Goal: Transaction & Acquisition: Download file/media

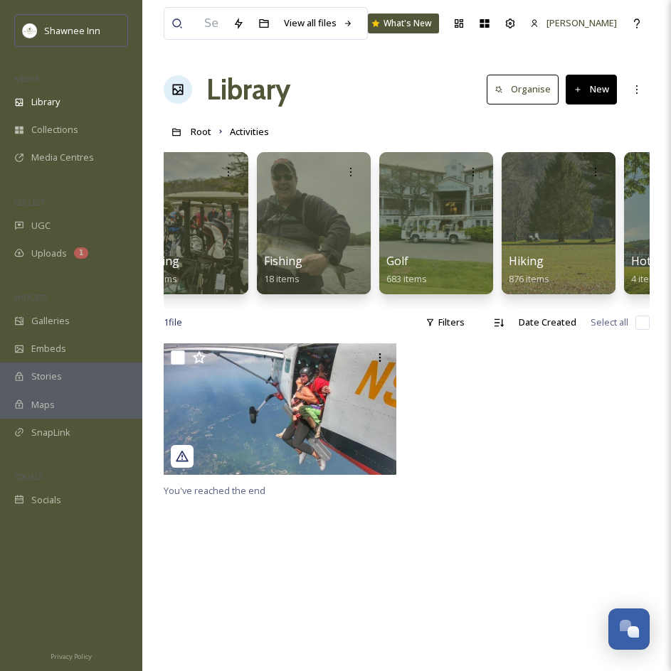
scroll to position [0, 654]
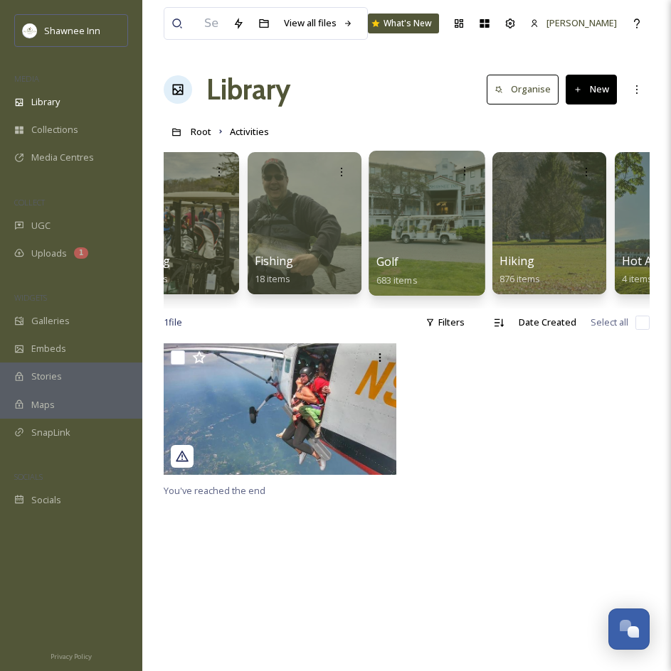
click at [410, 247] on div at bounding box center [426, 223] width 116 height 145
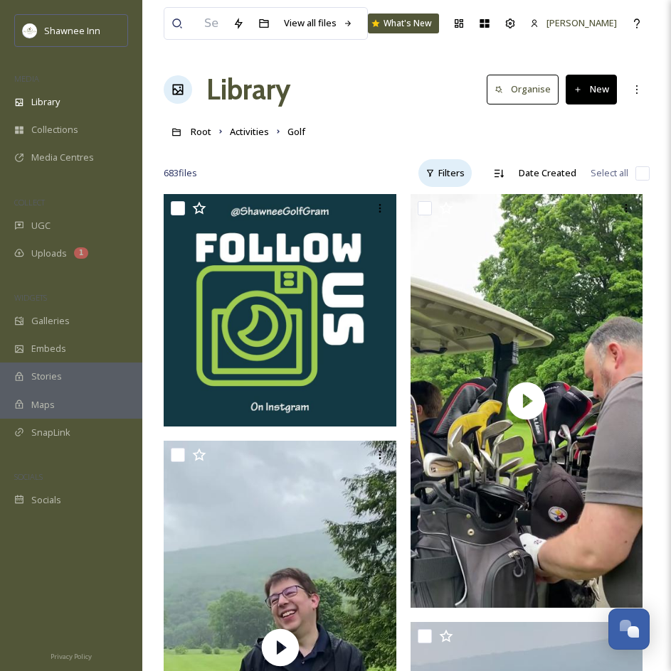
click at [462, 183] on div "Filters" at bounding box center [444, 173] width 53 height 28
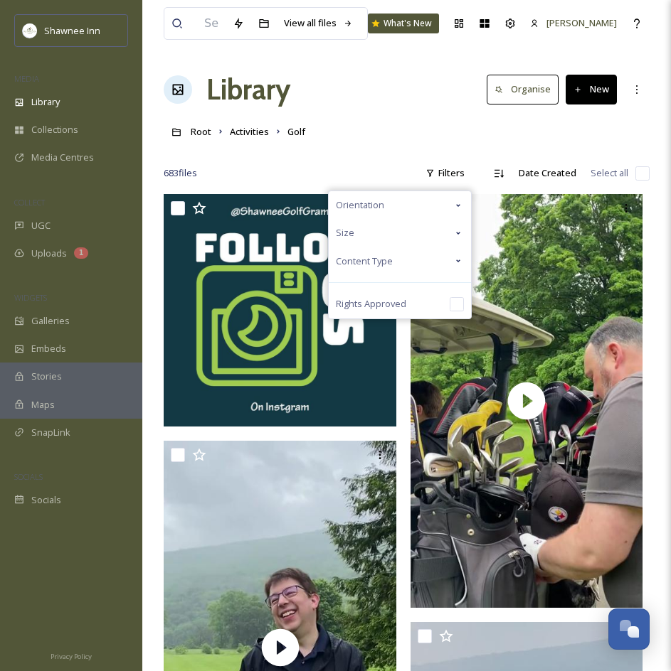
click at [424, 270] on div "Content Type" at bounding box center [400, 261] width 142 height 28
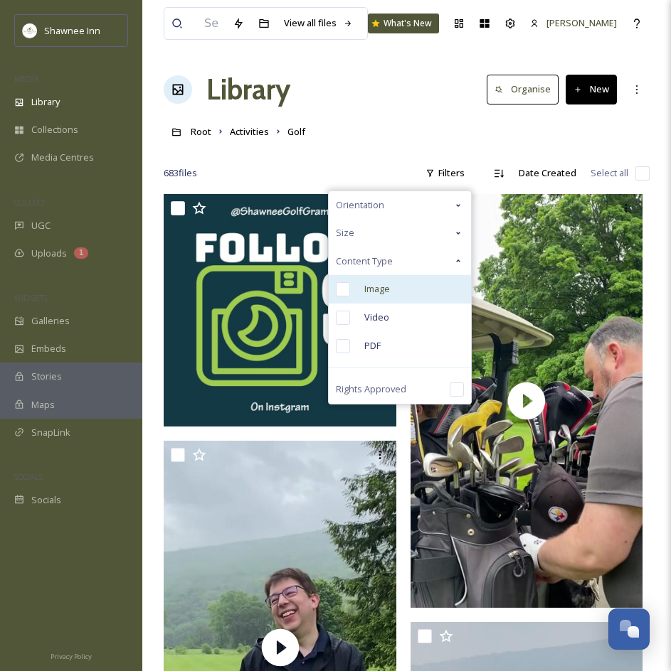
click at [346, 292] on input "checkbox" at bounding box center [343, 289] width 14 height 14
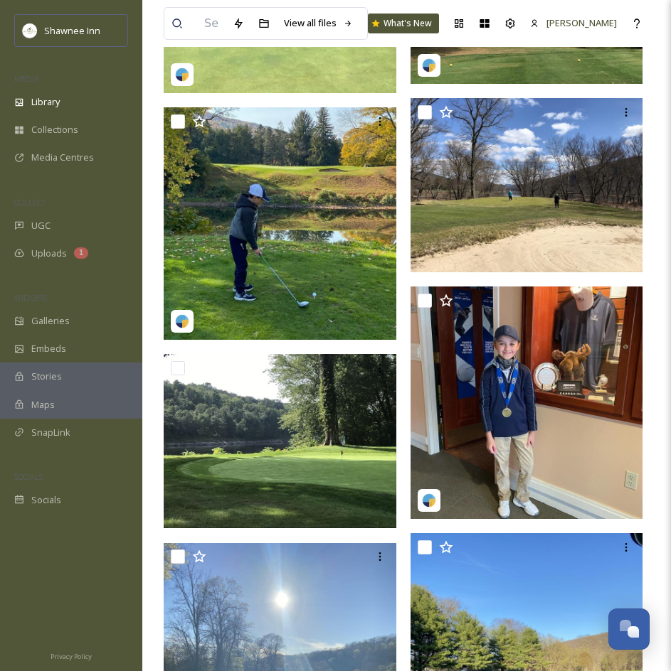
scroll to position [1564, 0]
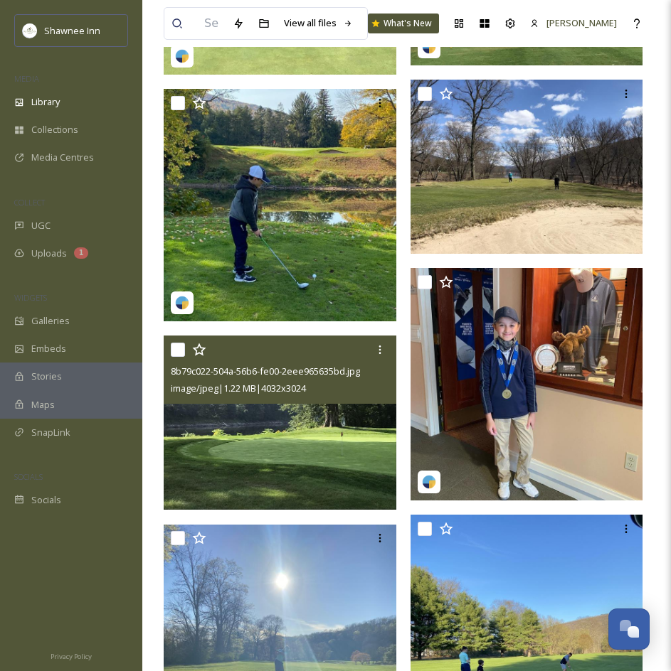
click at [290, 430] on img at bounding box center [280, 423] width 233 height 174
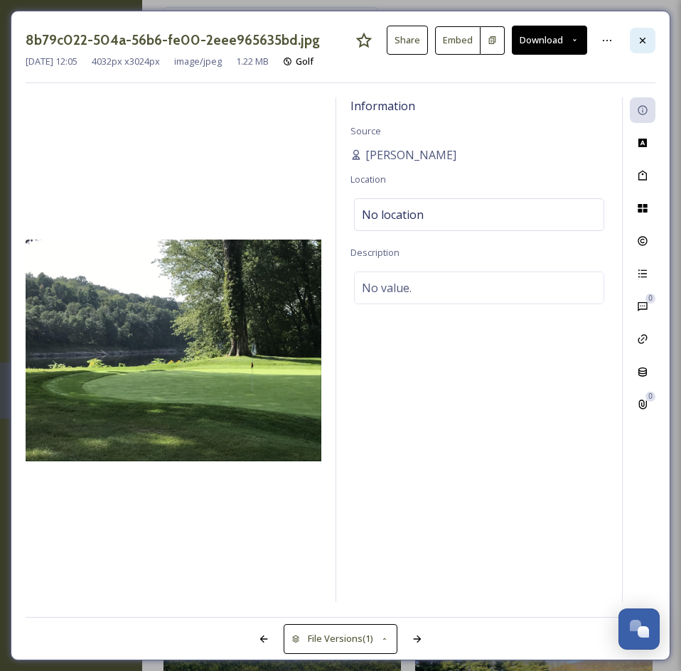
click at [636, 38] on div at bounding box center [643, 41] width 26 height 26
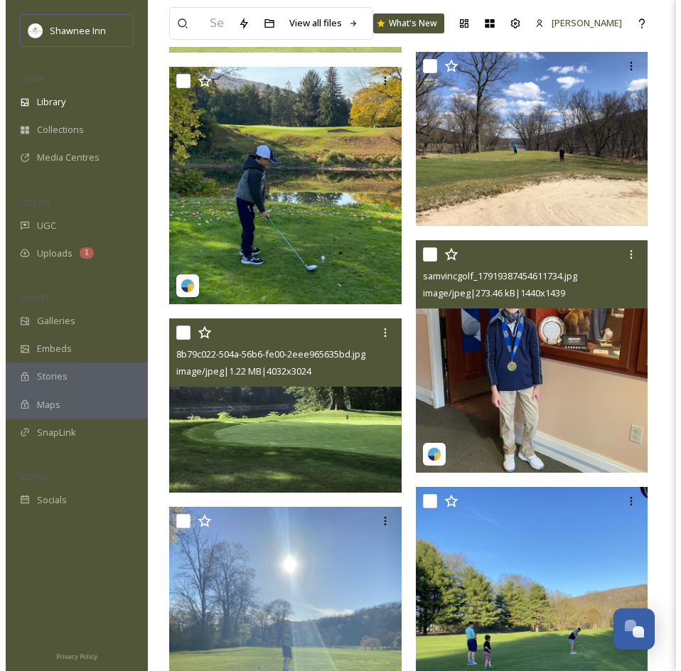
scroll to position [1778, 0]
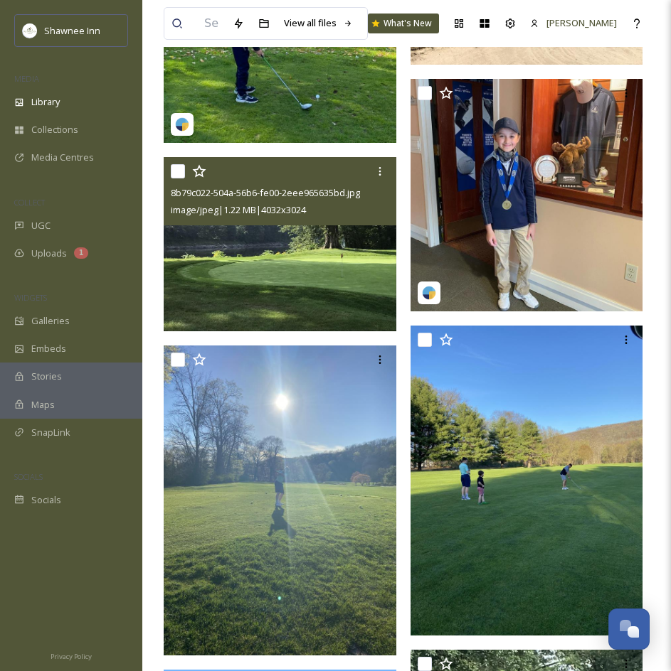
click at [324, 288] on img at bounding box center [280, 244] width 233 height 174
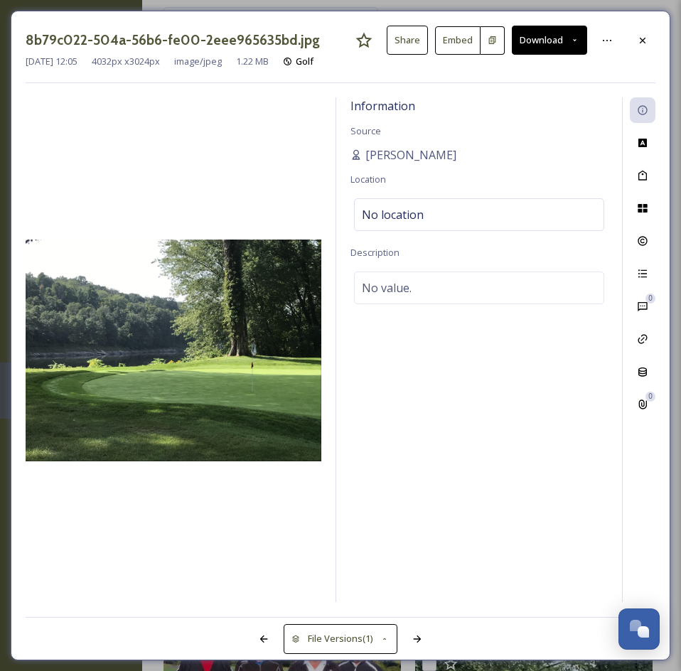
click at [539, 44] on button "Download" at bounding box center [549, 40] width 75 height 29
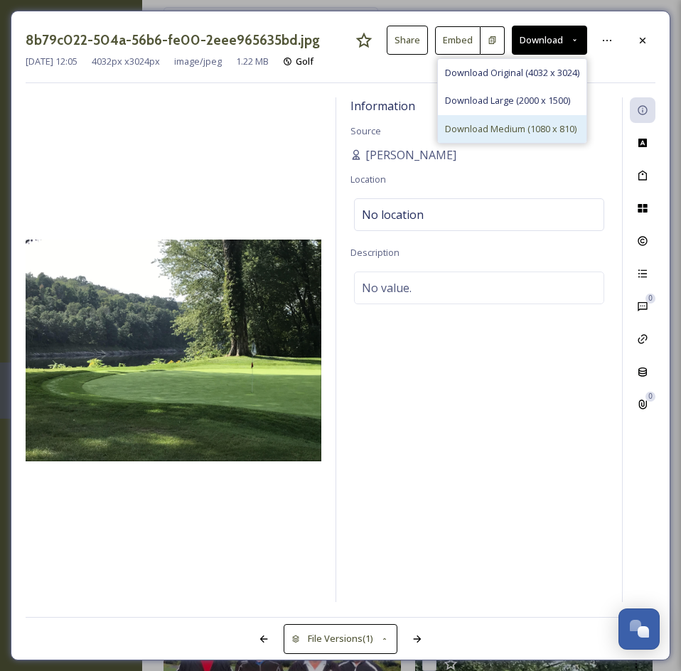
click at [513, 133] on span "Download Medium (1080 x 810)" at bounding box center [511, 129] width 132 height 14
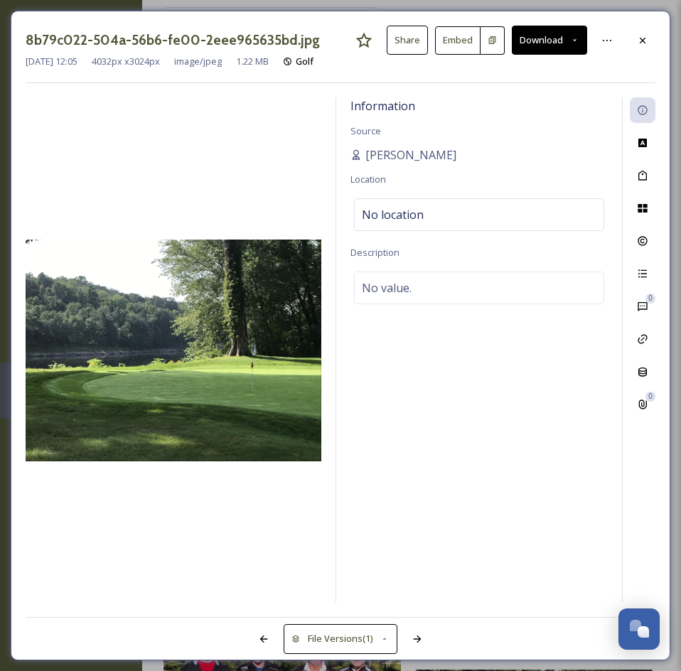
click at [523, 55] on button "Download" at bounding box center [549, 40] width 75 height 29
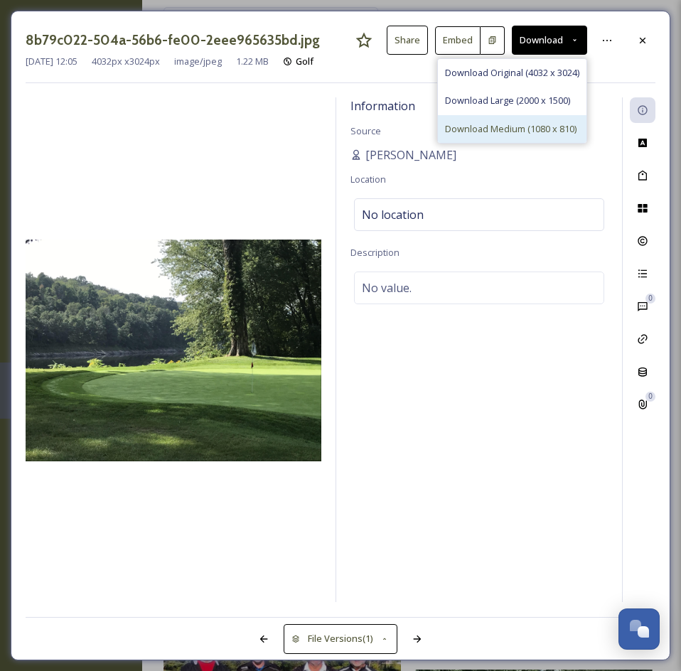
click at [491, 128] on span "Download Medium (1080 x 810)" at bounding box center [511, 129] width 132 height 14
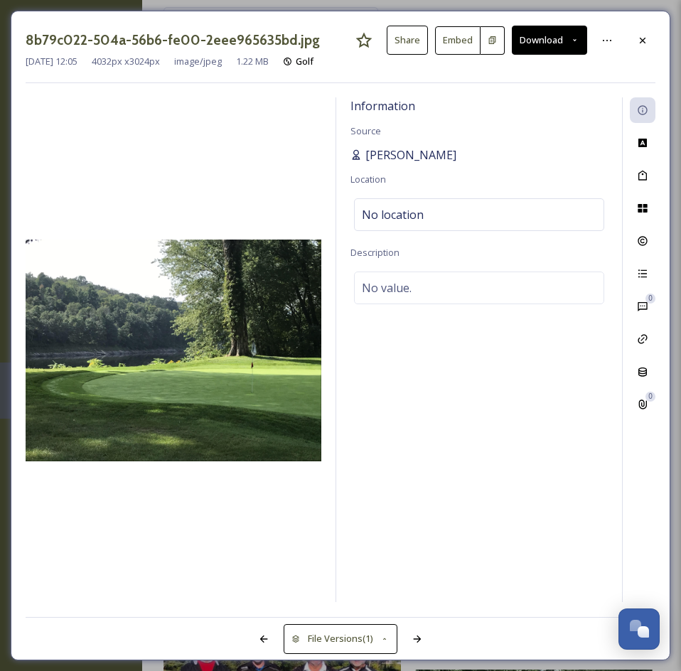
drag, startPoint x: 458, startPoint y: 158, endPoint x: 363, endPoint y: 161, distance: 94.6
click at [363, 161] on div "[PERSON_NAME]" at bounding box center [479, 154] width 257 height 17
copy span "[PERSON_NAME]"
